Goal: Information Seeking & Learning: Stay updated

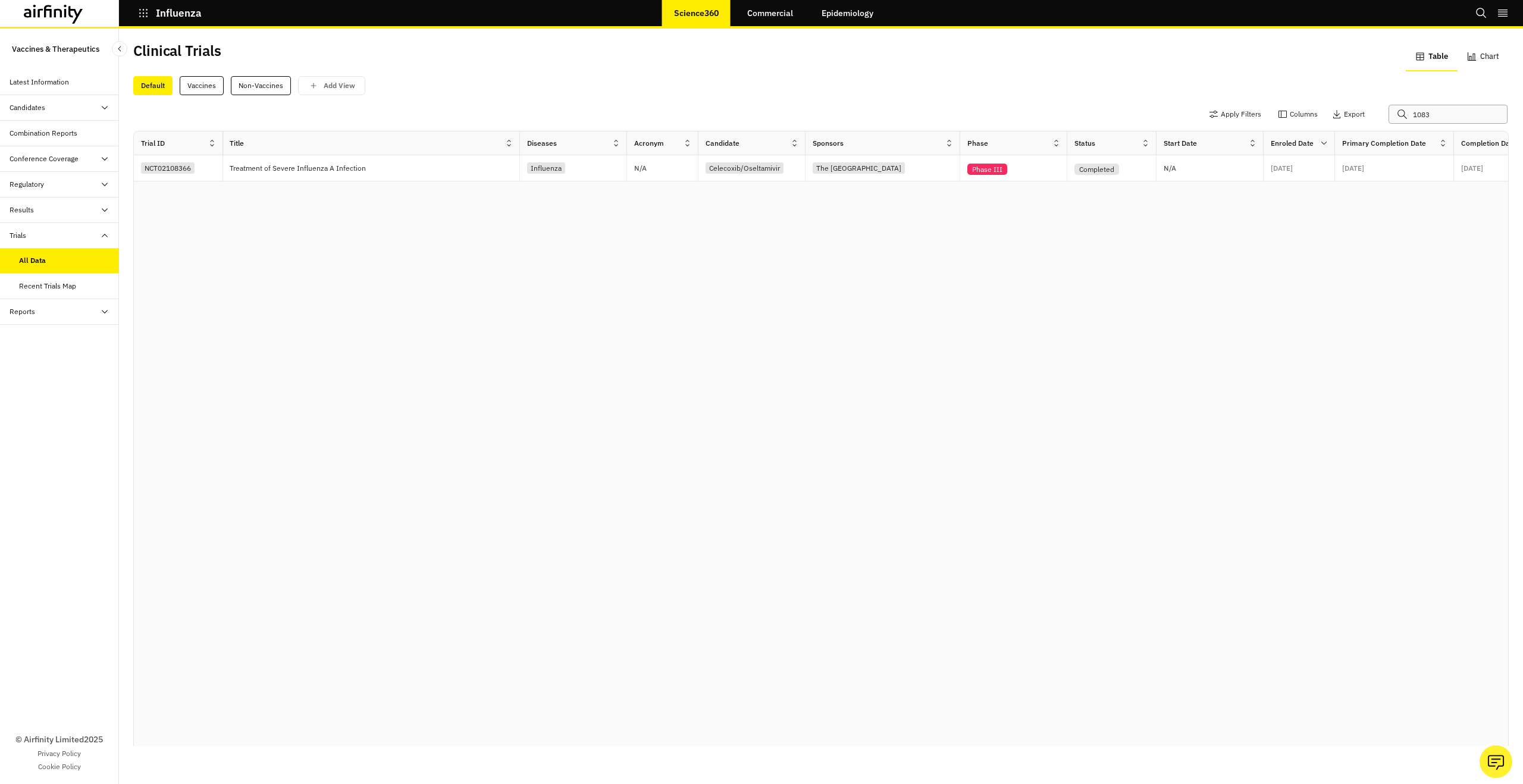
scroll to position [0, 1]
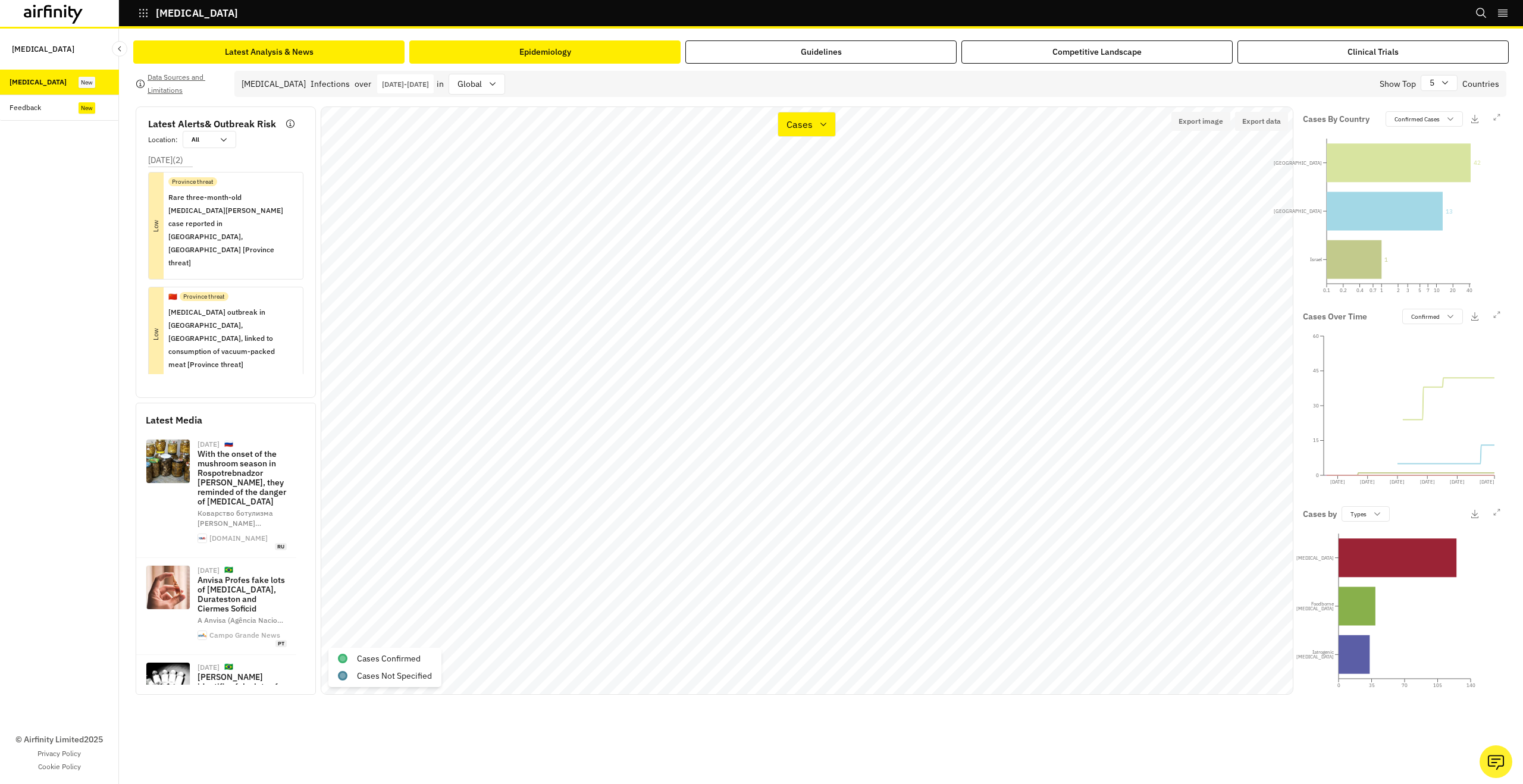
click at [291, 56] on div "Latest Analysis & News" at bounding box center [269, 52] width 89 height 13
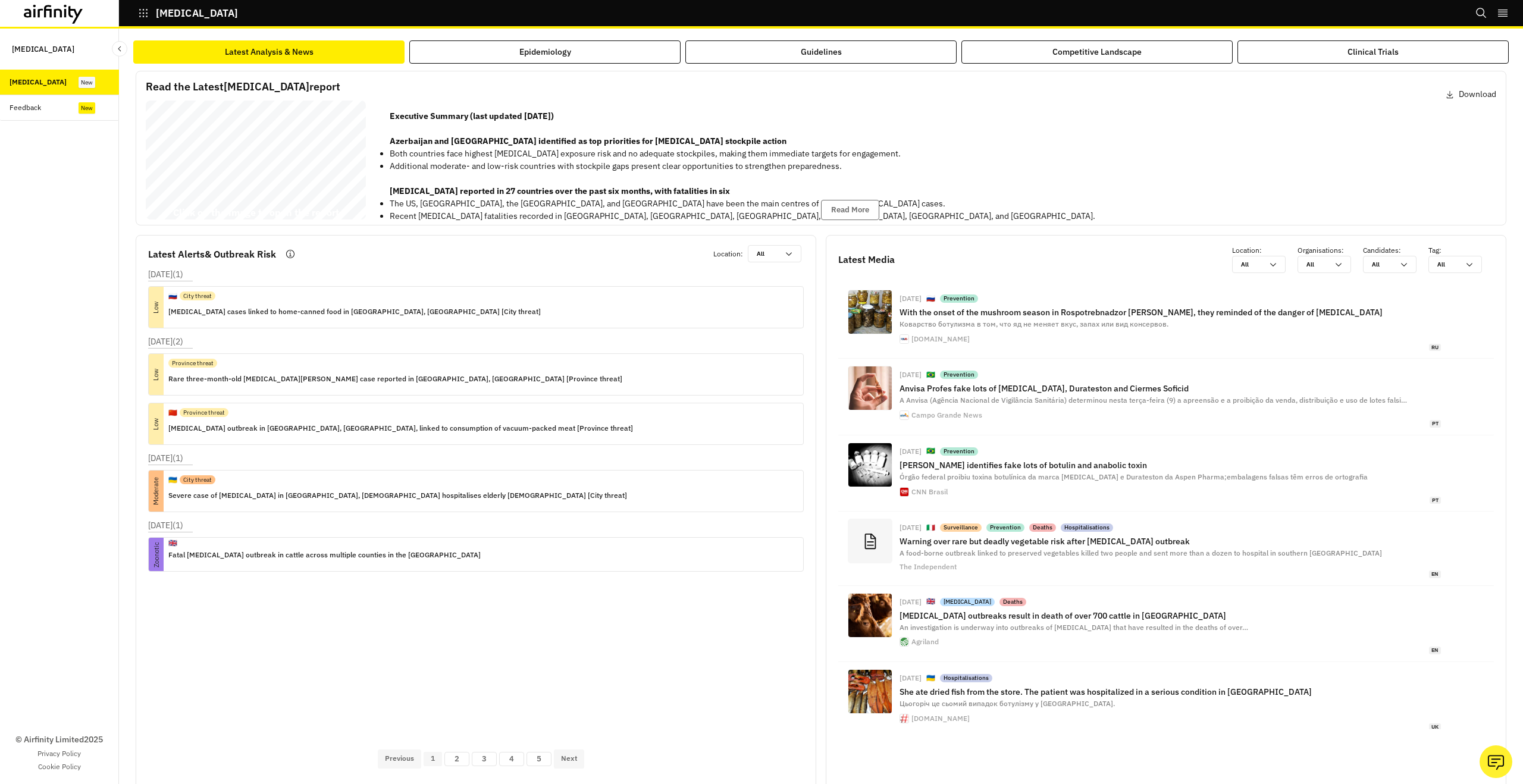
click at [616, 609] on div "Sep 15, 2025 ( 1 ) Low 🇷🇺 City threat Botulism cases linked to home-canned food…" at bounding box center [480, 503] width 665 height 471
click at [390, 553] on div "Zoonotic 🇬🇧 Fatal botulism outbreak in cattle across multiple counties in the UK" at bounding box center [476, 554] width 656 height 34
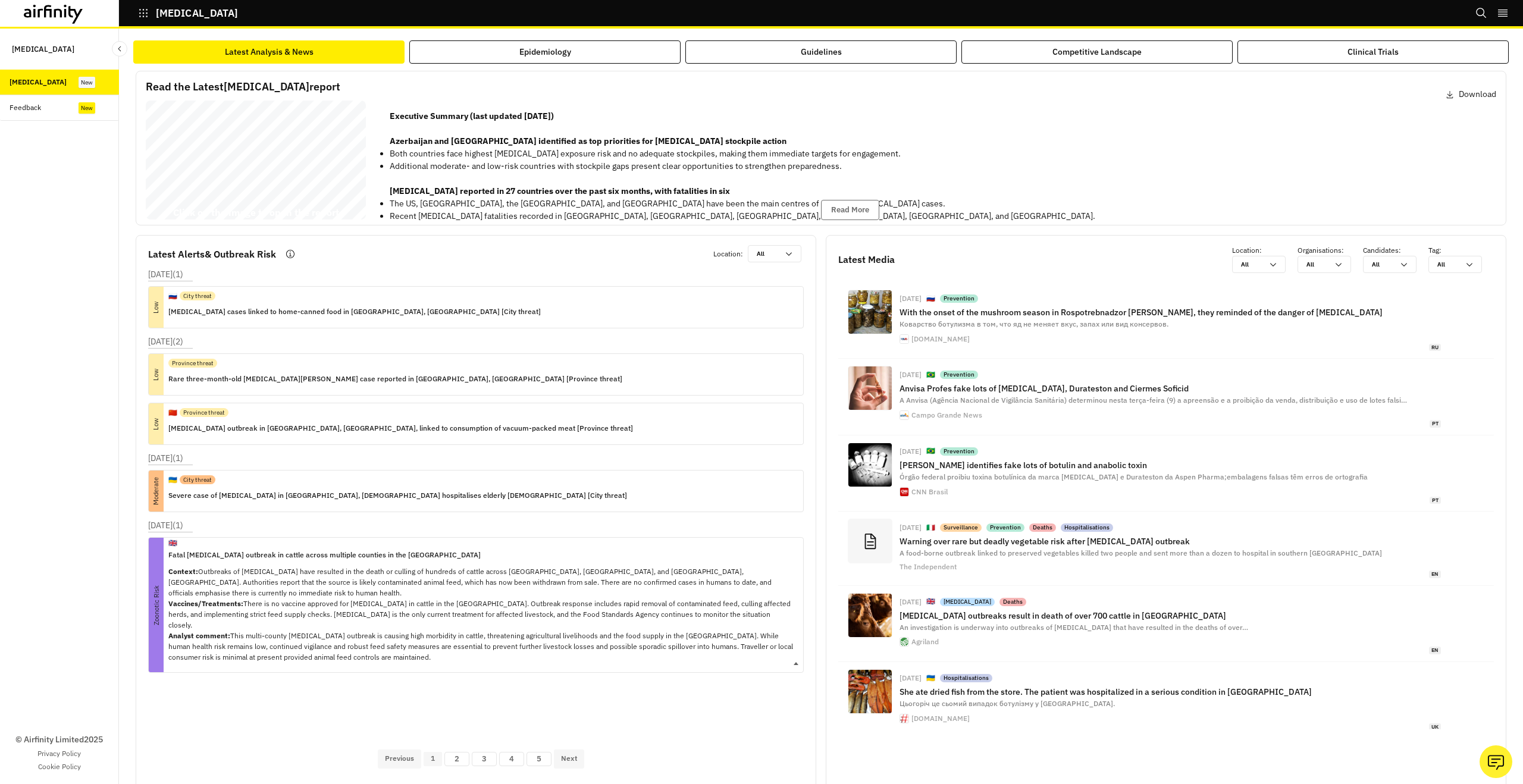
click at [390, 553] on p "Fatal botulism outbreak in cattle across multiple counties in the UK" at bounding box center [480, 555] width 625 height 13
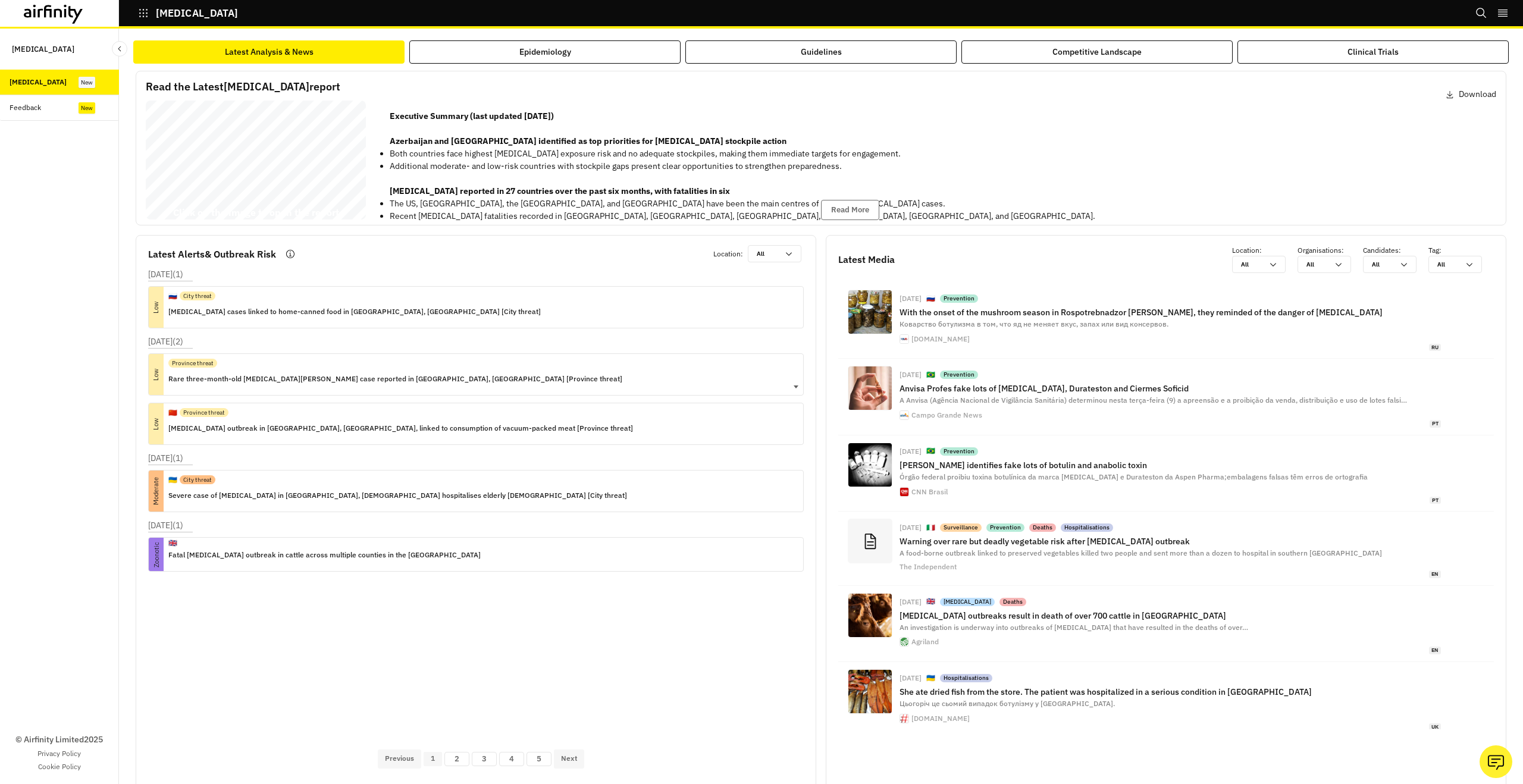
click at [520, 373] on div "Low Province threat Rare three-month-old infant botulism case reported in Anta,…" at bounding box center [476, 374] width 656 height 42
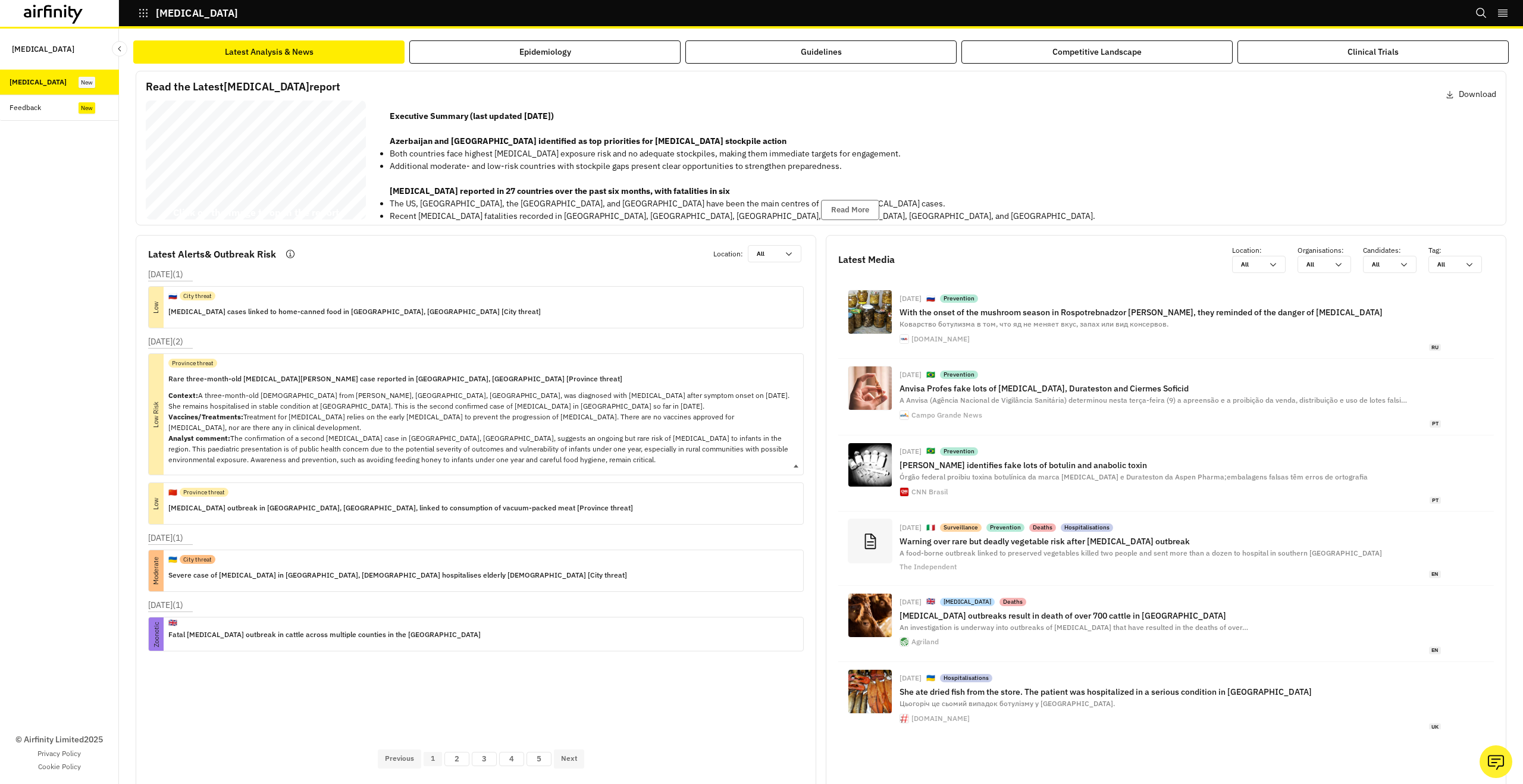
click at [521, 372] on p "Rare three-month-old [MEDICAL_DATA] case reported in [GEOGRAPHIC_DATA], [GEOGRA…" at bounding box center [480, 379] width 625 height 13
